Goal: Transaction & Acquisition: Purchase product/service

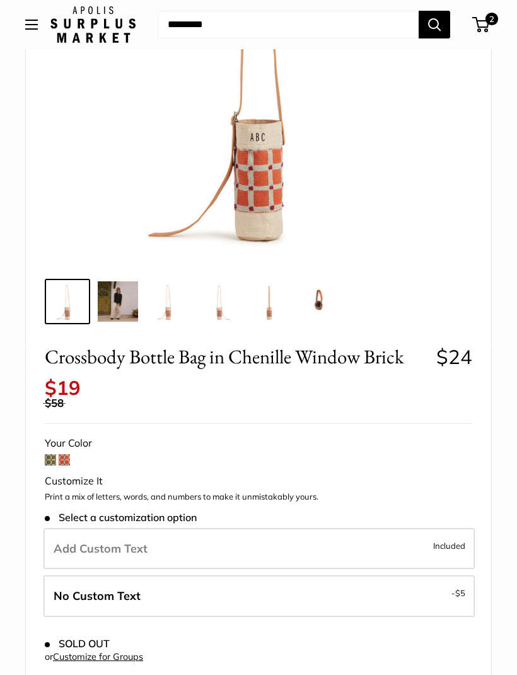
scroll to position [257, 0]
click at [330, 300] on img at bounding box center [319, 302] width 40 height 40
click at [315, 297] on img at bounding box center [319, 302] width 40 height 40
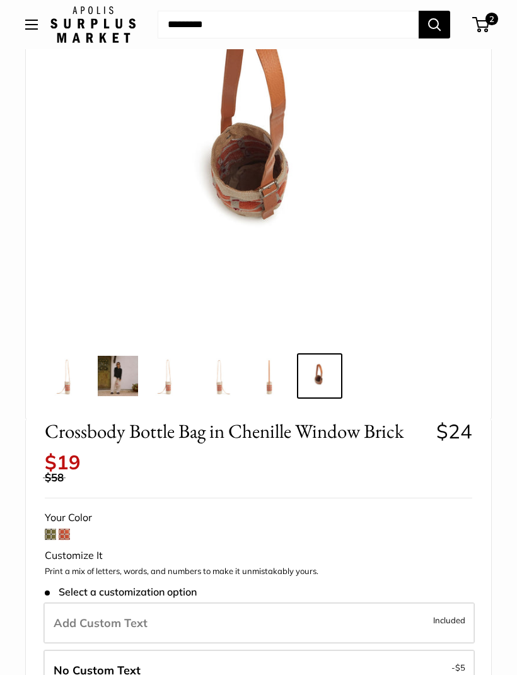
scroll to position [182, 0]
click at [265, 379] on img at bounding box center [269, 376] width 40 height 40
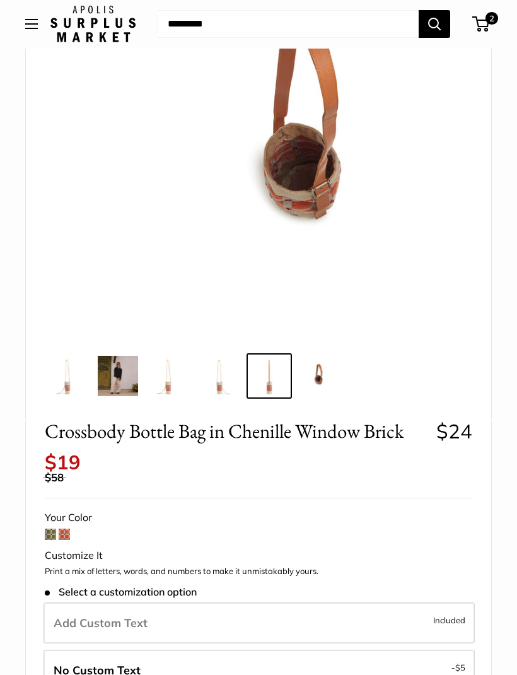
scroll to position [183, 0]
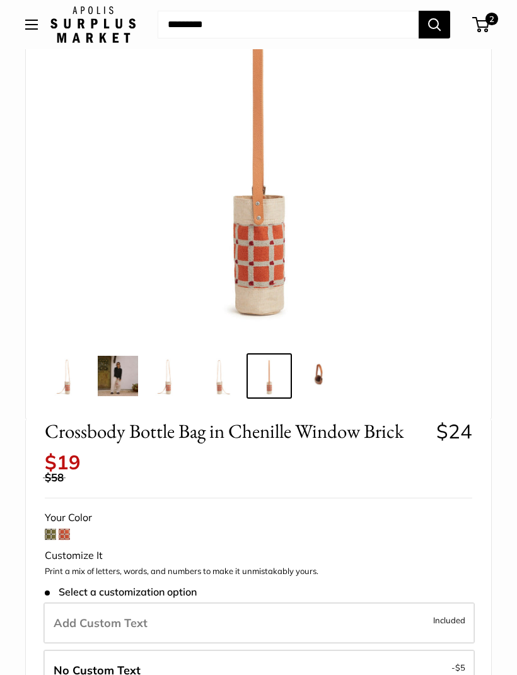
click at [216, 390] on img at bounding box center [219, 376] width 40 height 40
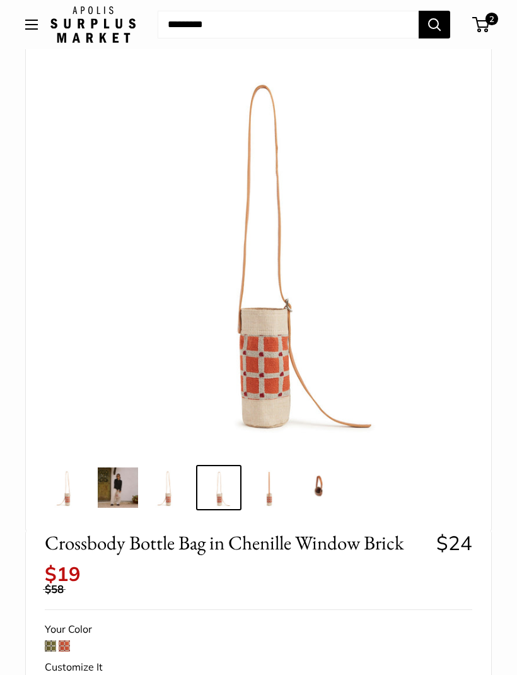
scroll to position [71, 0]
click at [163, 497] on img at bounding box center [168, 488] width 40 height 40
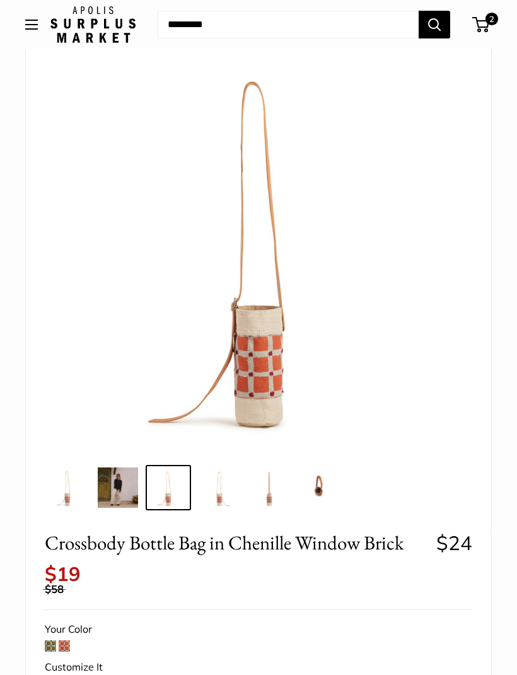
click at [131, 486] on img at bounding box center [118, 487] width 40 height 40
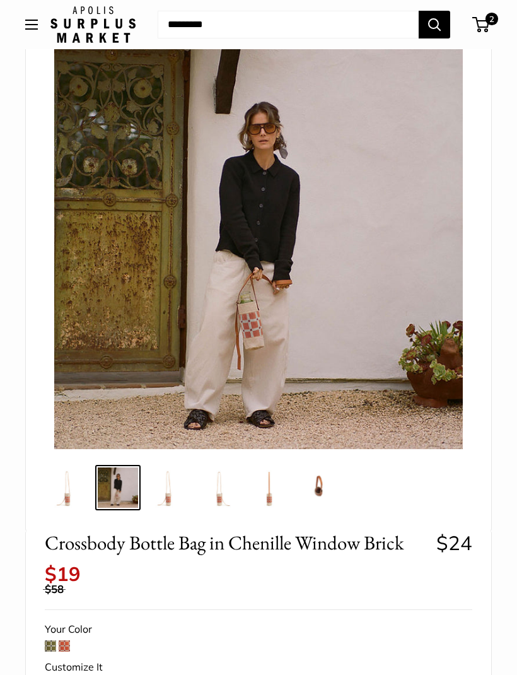
click at [271, 491] on img at bounding box center [269, 487] width 40 height 40
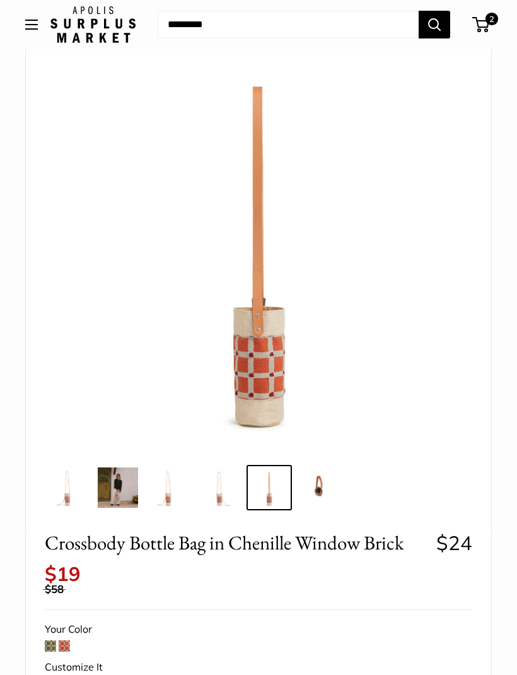
click at [218, 505] on img at bounding box center [219, 487] width 40 height 40
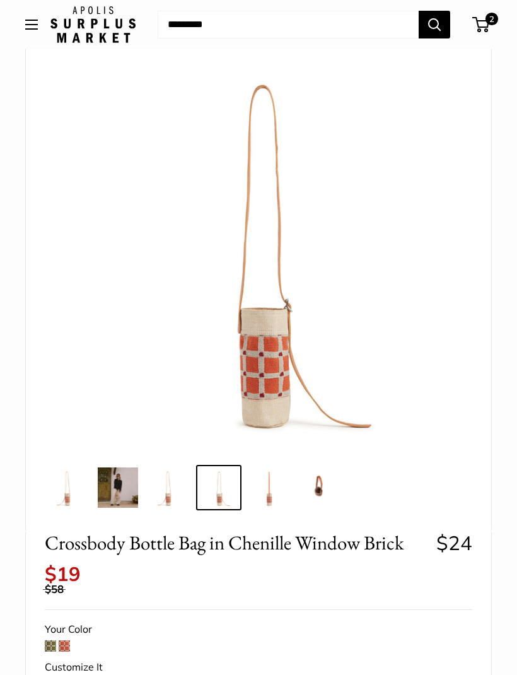
click at [173, 503] on img at bounding box center [168, 487] width 40 height 40
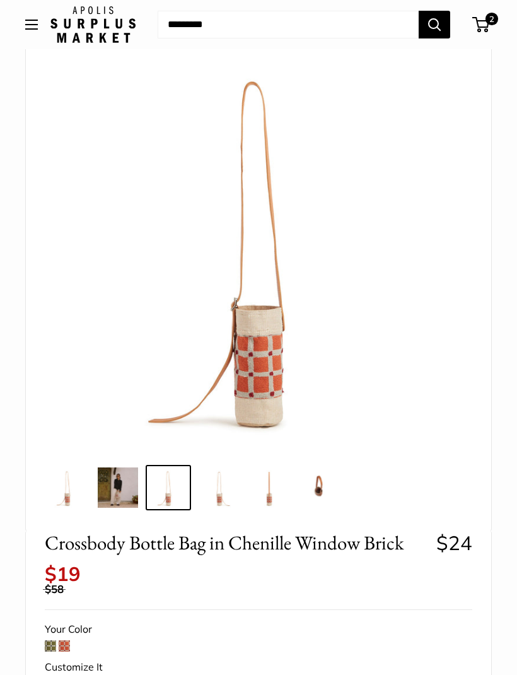
click at [129, 494] on img at bounding box center [118, 487] width 40 height 40
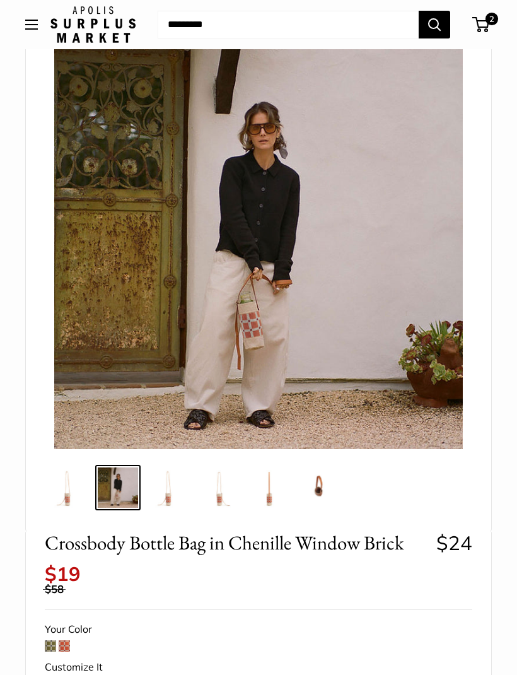
click at [177, 493] on img at bounding box center [168, 487] width 40 height 40
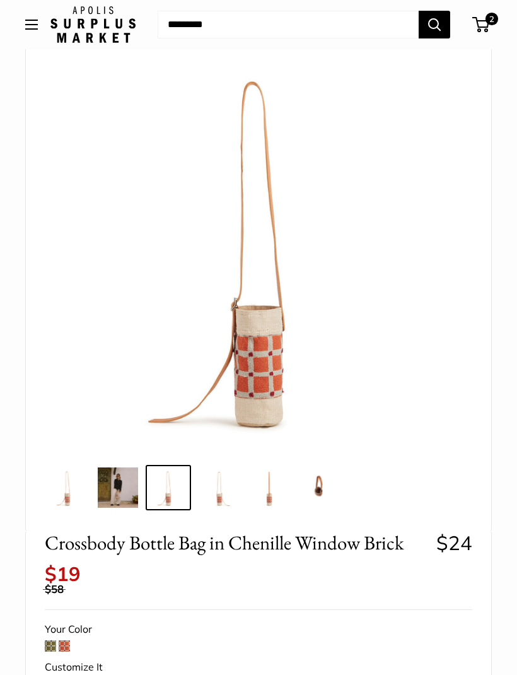
click at [124, 498] on img at bounding box center [118, 487] width 40 height 40
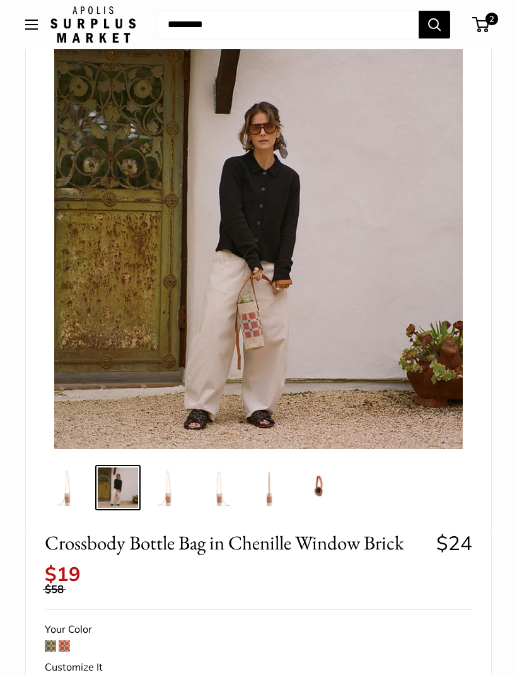
click at [79, 496] on img at bounding box center [67, 487] width 40 height 40
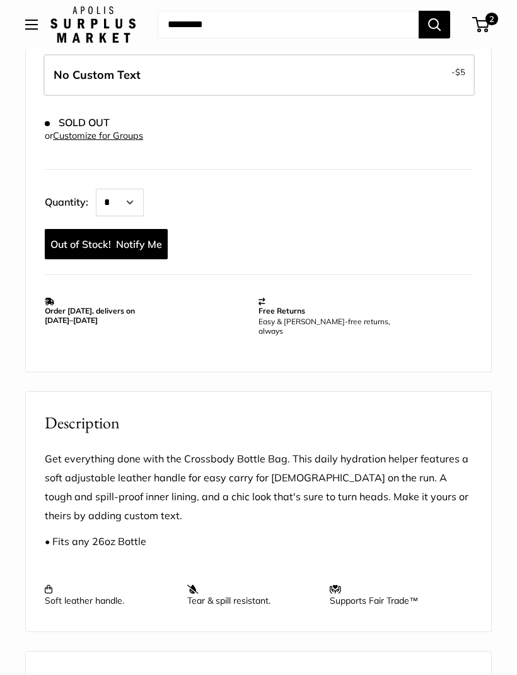
scroll to position [764, 0]
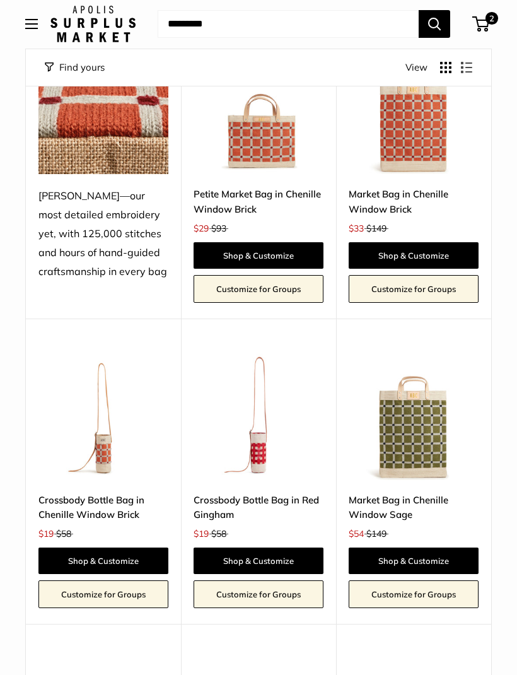
scroll to position [2596, 0]
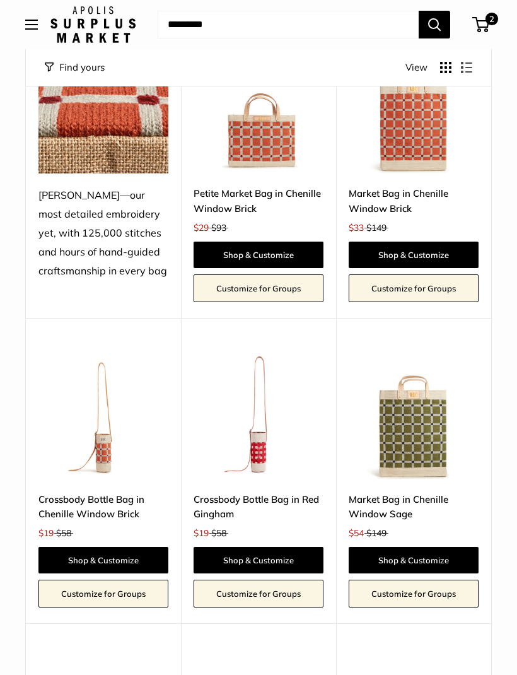
click at [292, 492] on link "Crossbody Bottle Bag in Red Gingham" at bounding box center [259, 507] width 130 height 30
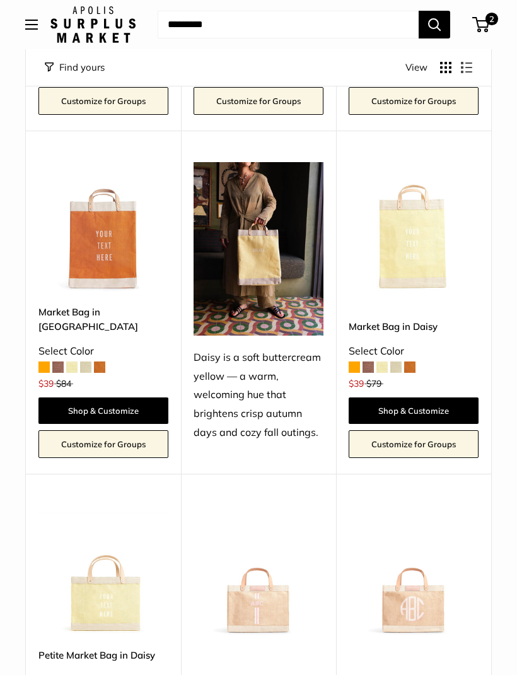
scroll to position [1804, 0]
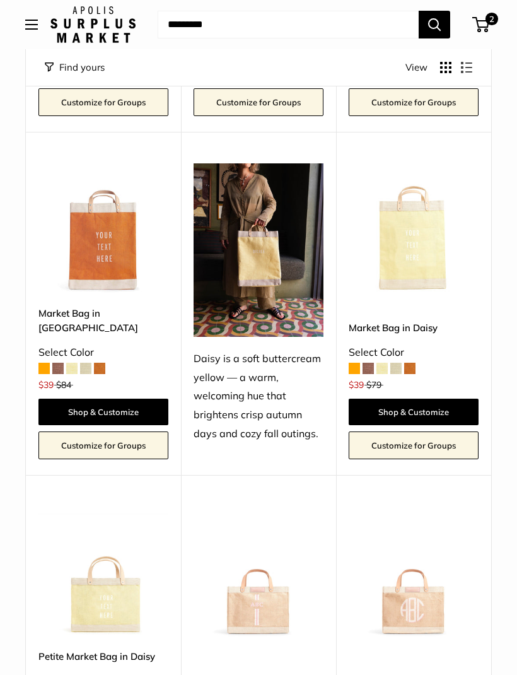
click at [487, 17] on span "2" at bounding box center [491, 19] width 13 height 13
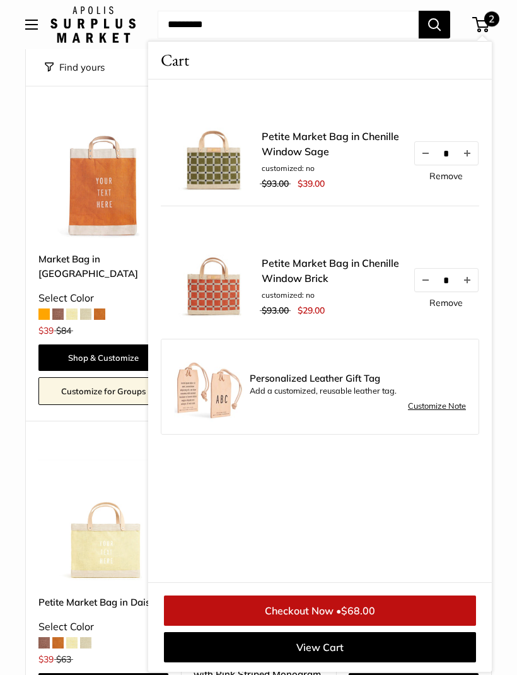
scroll to position [1861, 0]
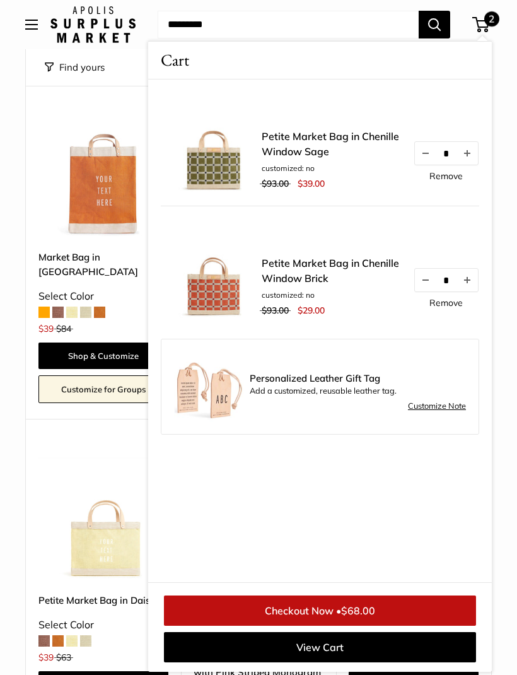
click at [30, 26] on span "Open menu" at bounding box center [32, 25] width 4 height 4
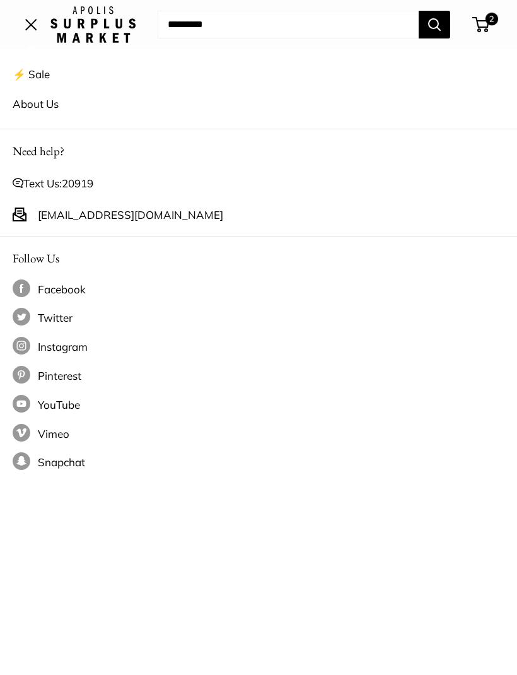
click at [47, 67] on link "⚡️ Sale" at bounding box center [259, 74] width 492 height 30
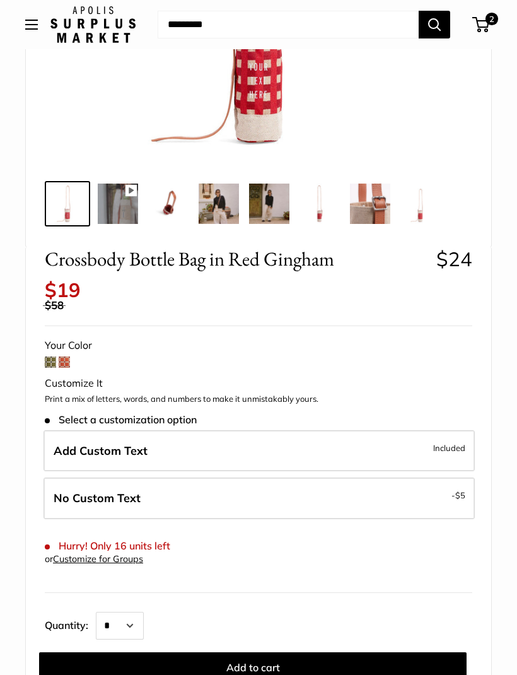
scroll to position [357, 0]
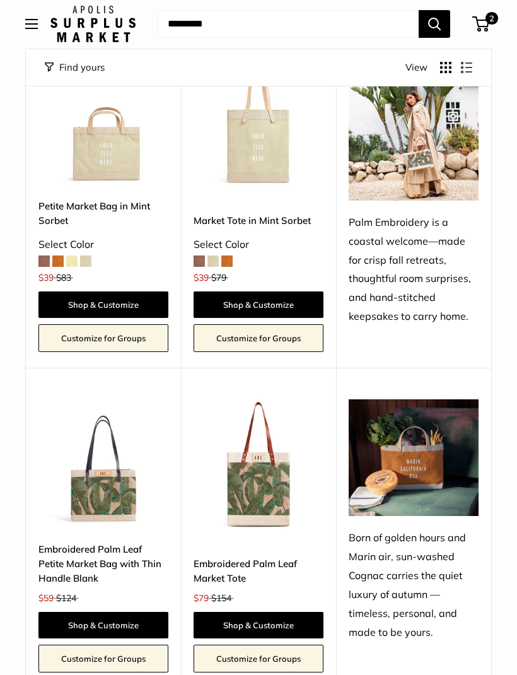
scroll to position [905, 0]
click at [122, 612] on link "Shop & Customize" at bounding box center [103, 625] width 130 height 26
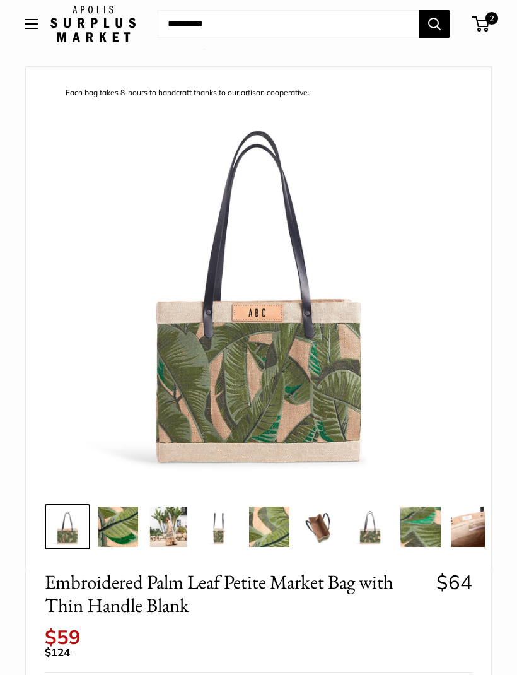
scroll to position [33, 0]
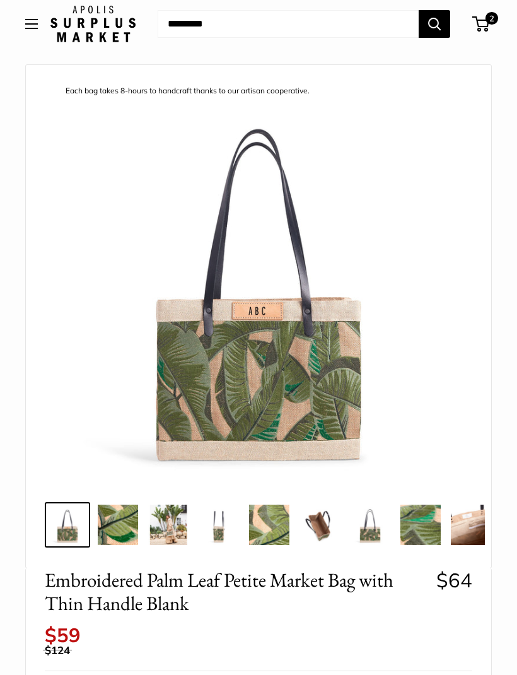
click at [123, 538] on img at bounding box center [118, 525] width 40 height 40
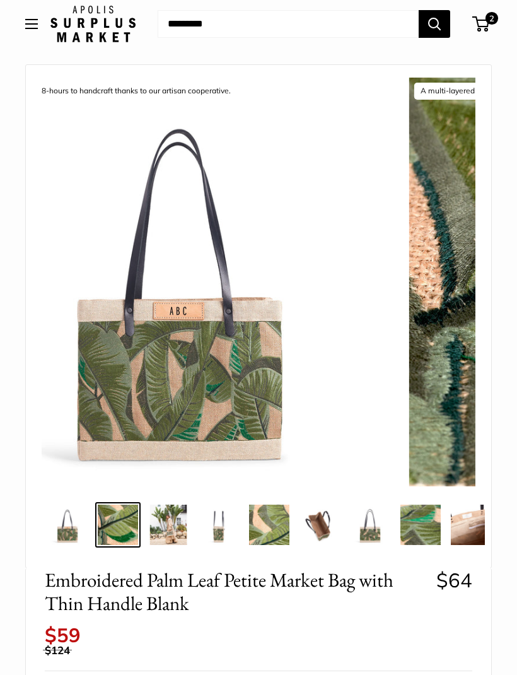
scroll to position [34, 0]
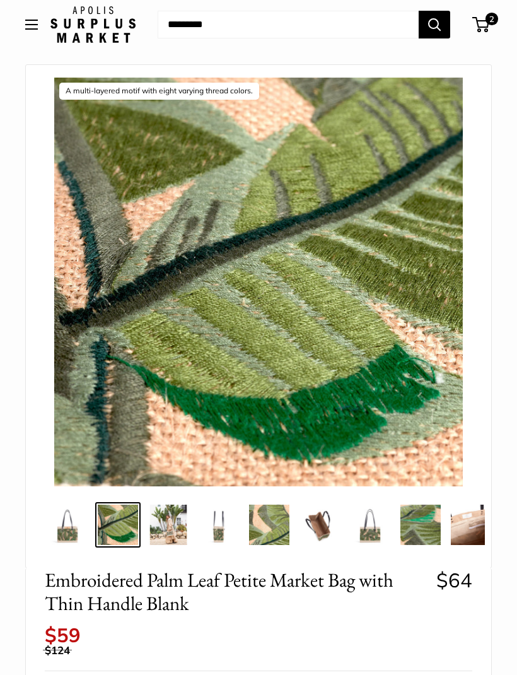
click at [78, 531] on img at bounding box center [67, 524] width 40 height 40
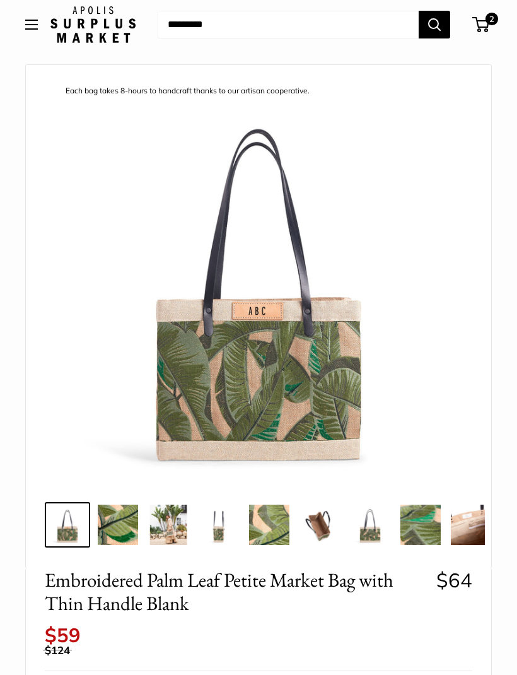
click at [135, 530] on img at bounding box center [118, 524] width 40 height 40
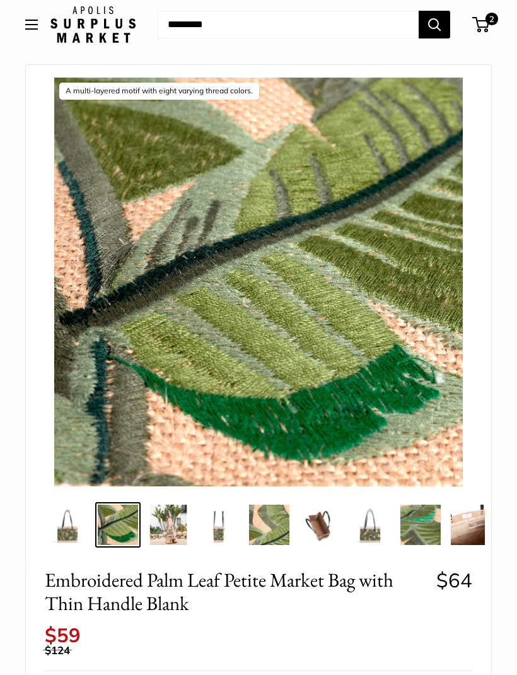
click at [188, 525] on img at bounding box center [168, 524] width 40 height 40
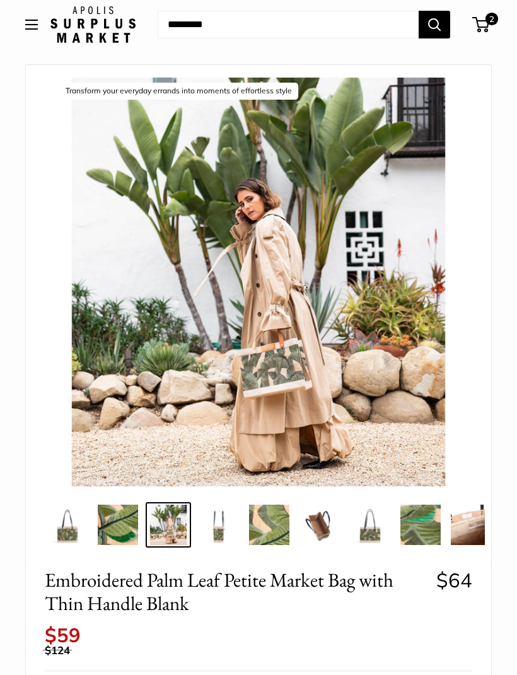
click at [227, 533] on img at bounding box center [219, 524] width 40 height 40
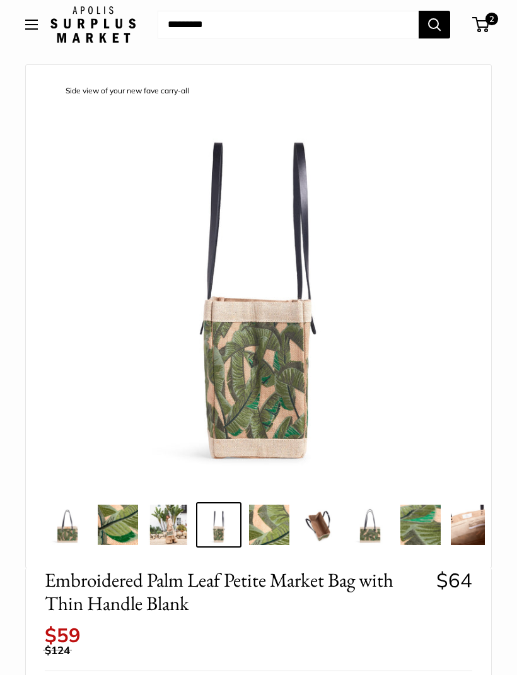
click at [276, 538] on img at bounding box center [269, 524] width 40 height 40
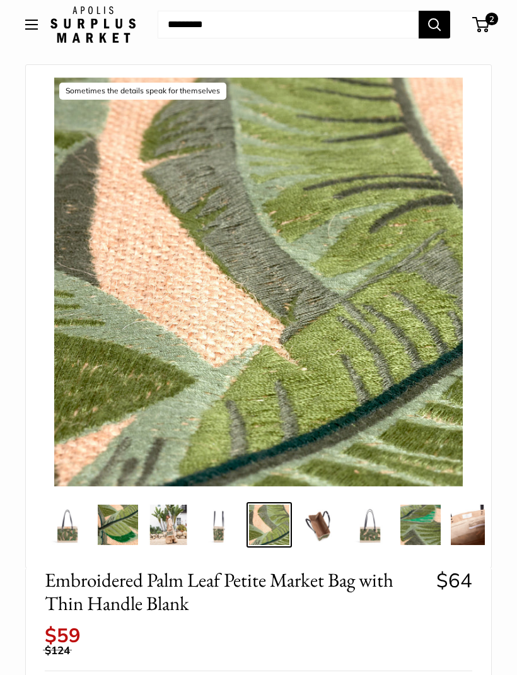
click at [334, 537] on img at bounding box center [319, 524] width 40 height 40
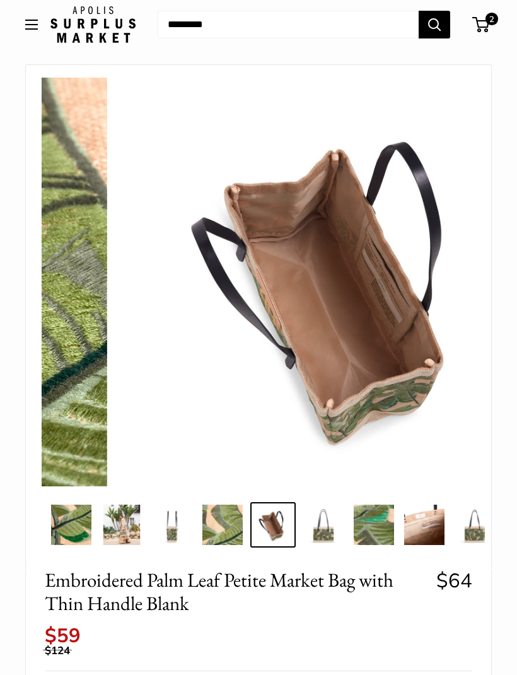
scroll to position [0, 50]
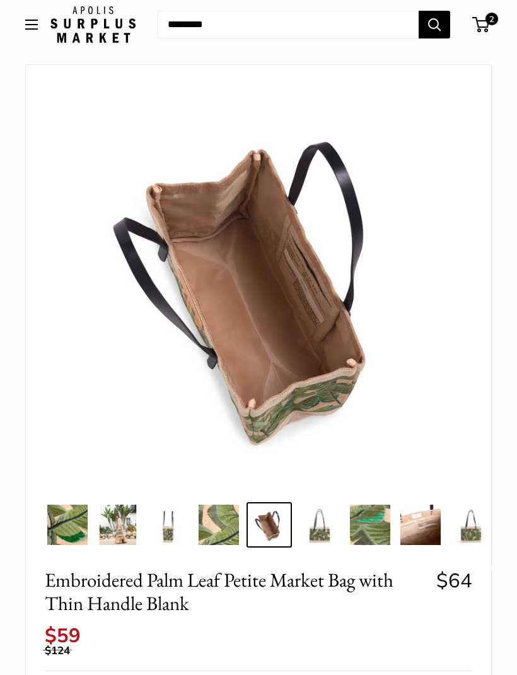
click at [369, 538] on img at bounding box center [370, 524] width 40 height 40
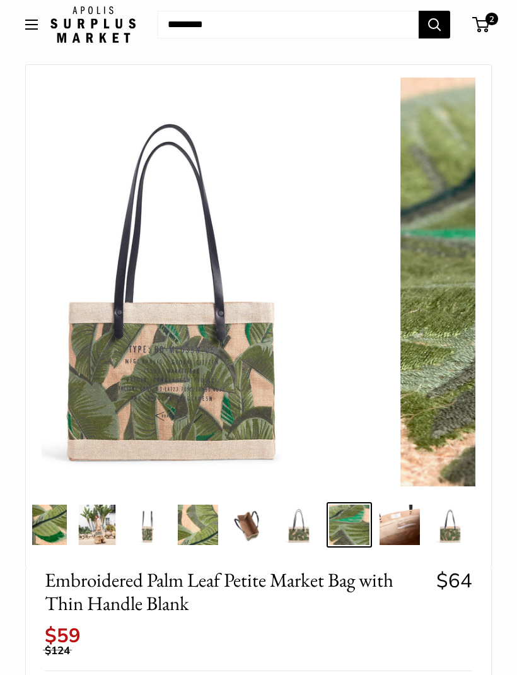
scroll to position [0, 72]
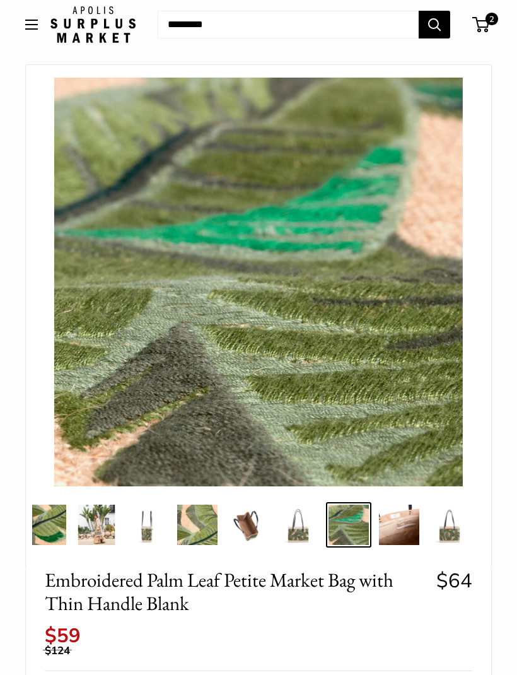
click at [393, 531] on img at bounding box center [399, 524] width 40 height 40
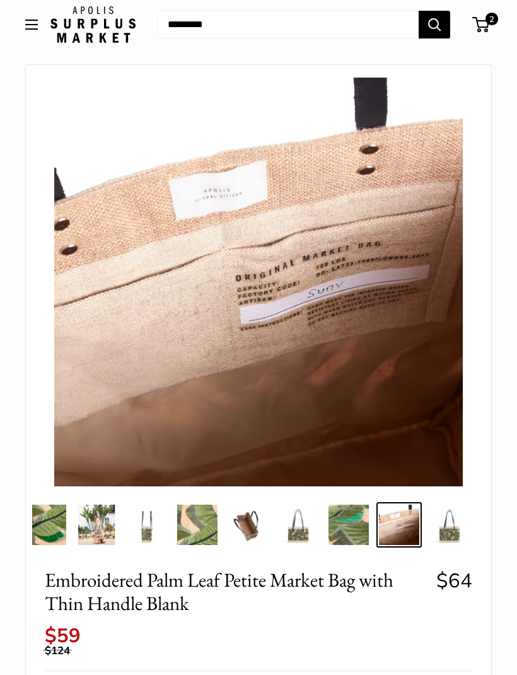
click at [438, 532] on img at bounding box center [449, 524] width 40 height 40
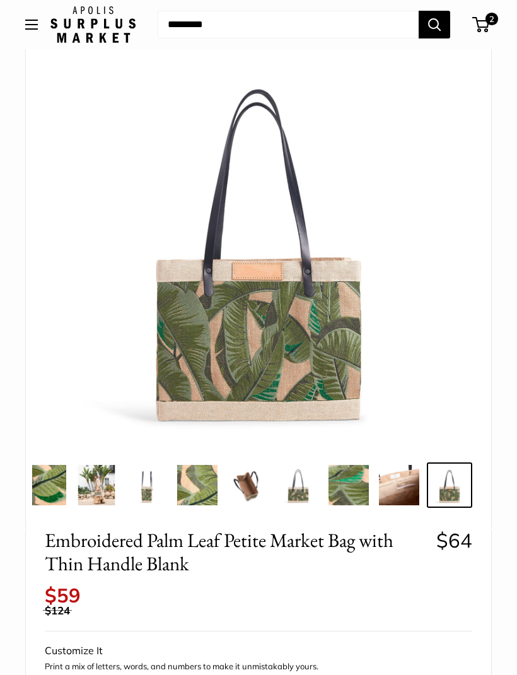
scroll to position [75, 0]
